Goal: Task Accomplishment & Management: Manage account settings

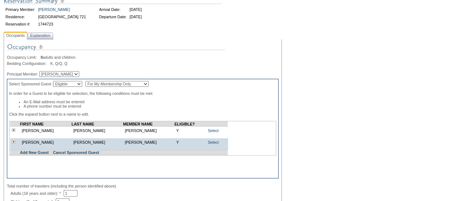
scroll to position [77, 0]
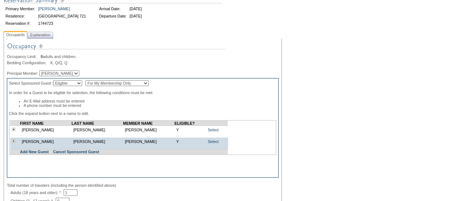
click at [227, 111] on div "Select Sponsored Guest : Eligible Non-Eligible For My Membership Only For All M…" at bounding box center [143, 127] width 272 height 99
click at [49, 32] on span "Explanation" at bounding box center [40, 35] width 23 height 8
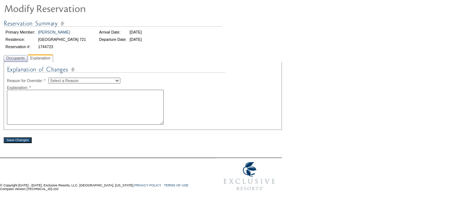
click at [61, 78] on select "Select a Reason Creating Continuous Stay Days Rebooked After Cancellation Editi…" at bounding box center [84, 81] width 72 height 6
click at [35, 92] on textarea at bounding box center [85, 107] width 157 height 35
click at [18, 59] on span "Occupants" at bounding box center [15, 58] width 21 height 8
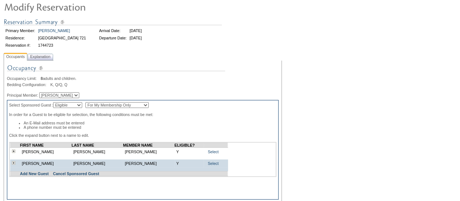
click at [74, 95] on select "Edward Ritelli Teresa Ritelli" at bounding box center [59, 95] width 40 height 6
select select "1712"
click at [43, 93] on select "Edward Ritelli Teresa Ritelli" at bounding box center [59, 95] width 40 height 6
click at [208, 154] on link "Select" at bounding box center [213, 151] width 11 height 4
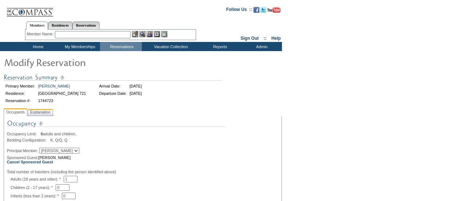
click at [51, 111] on span "Explanation" at bounding box center [40, 112] width 23 height 8
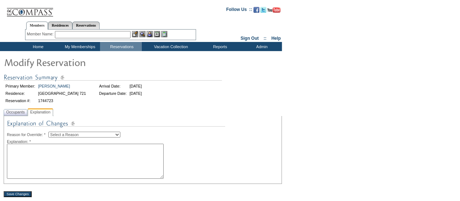
click at [63, 134] on select "Select a Reason Creating Continuous Stay Days Rebooked After Cancellation Editi…" at bounding box center [84, 134] width 72 height 6
select select "1045"
click at [54, 132] on select "Select a Reason Creating Continuous Stay Days Rebooked After Cancellation Editi…" at bounding box center [84, 134] width 72 height 6
click at [25, 153] on textarea at bounding box center [85, 160] width 157 height 35
type textarea "[PERSON_NAME] will be the one going. [GEOGRAPHIC_DATA]."
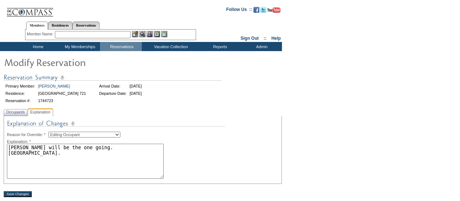
click at [21, 197] on input "Save Changes" at bounding box center [18, 194] width 28 height 6
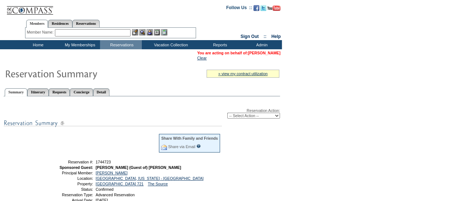
click at [257, 54] on link "[PERSON_NAME]" at bounding box center [264, 53] width 32 height 4
